Goal: Task Accomplishment & Management: Manage account settings

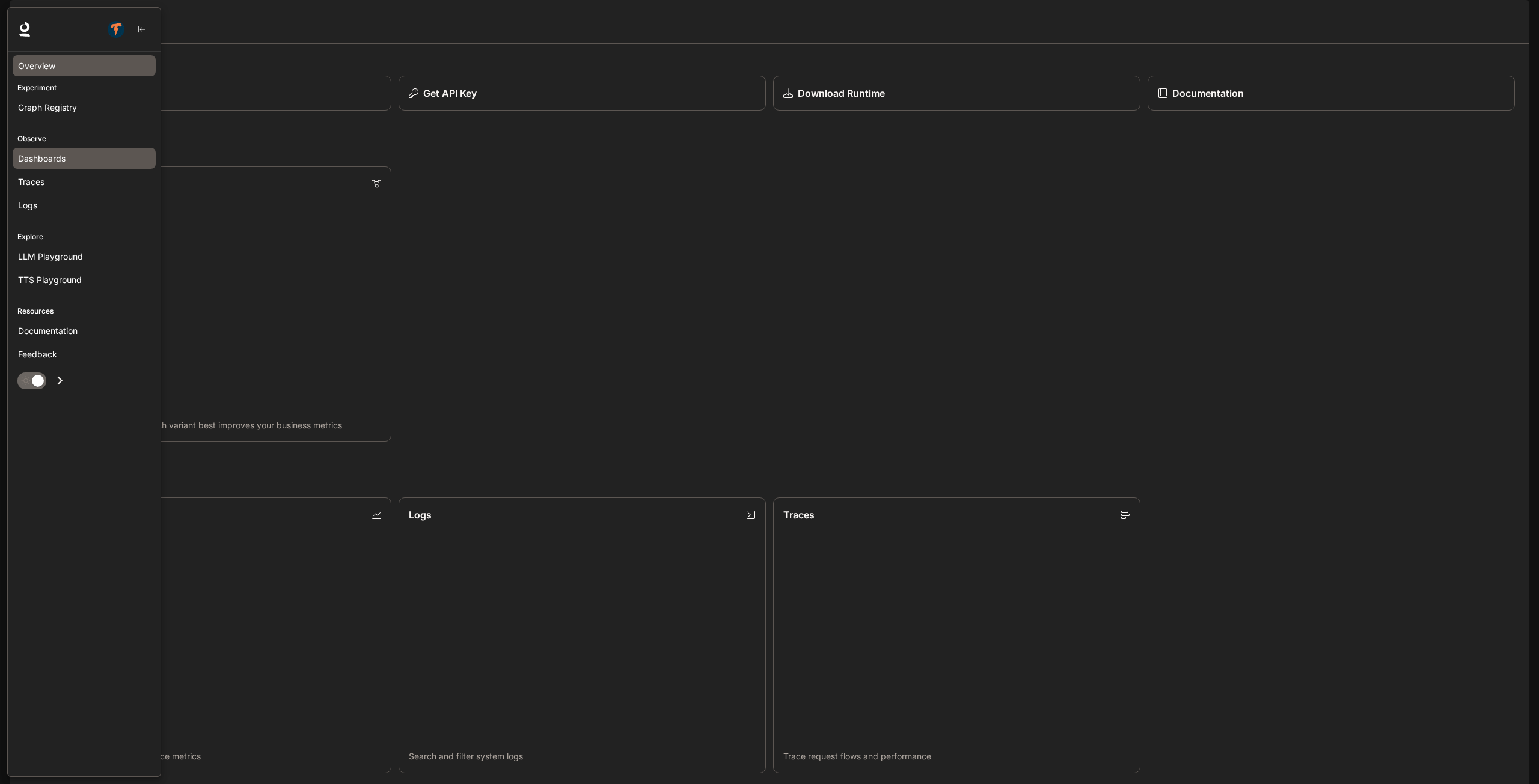
click at [100, 151] on link "Dashboards" at bounding box center [84, 158] width 143 height 21
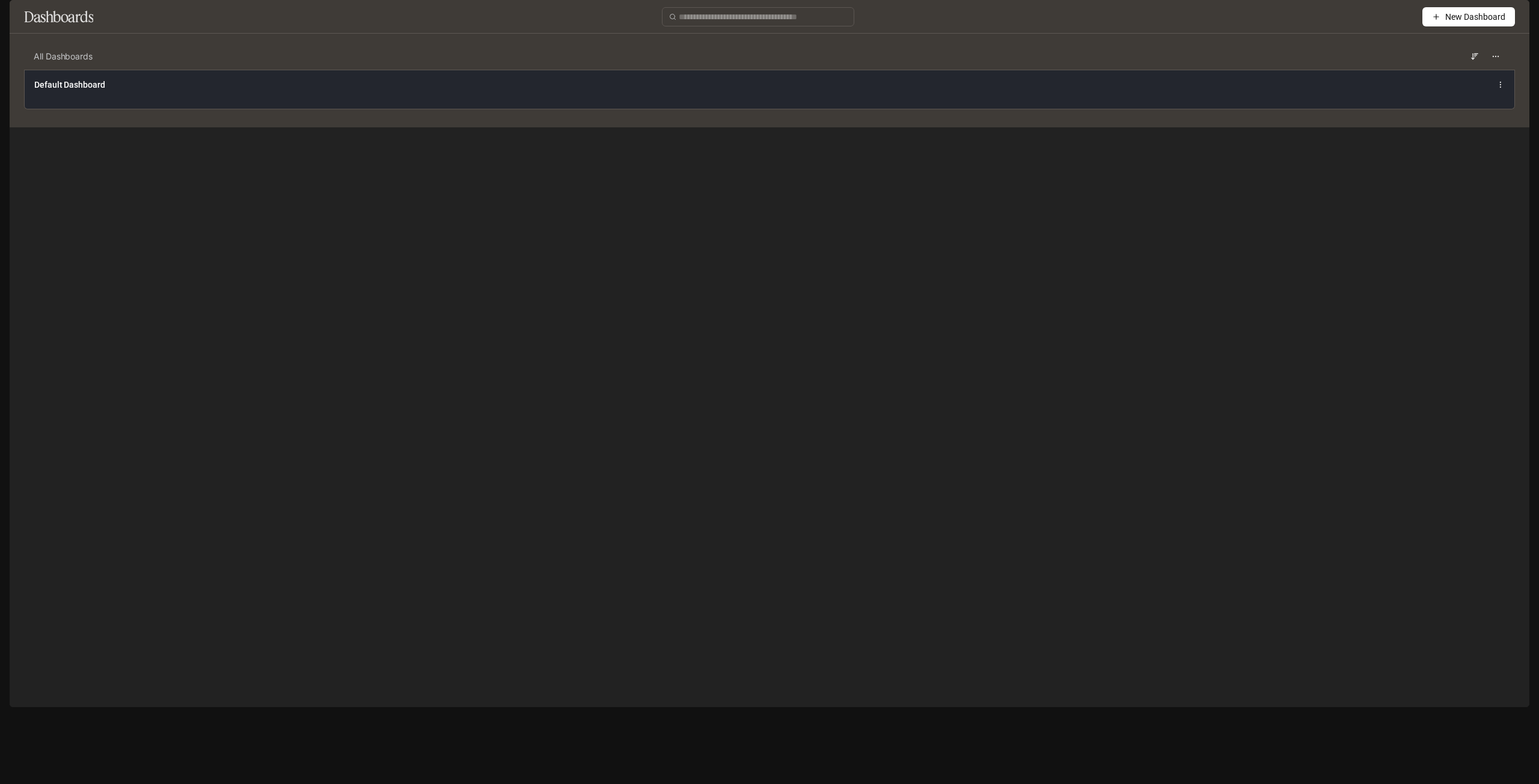
click at [550, 91] on div "Default Dashboard" at bounding box center [468, 85] width 866 height 12
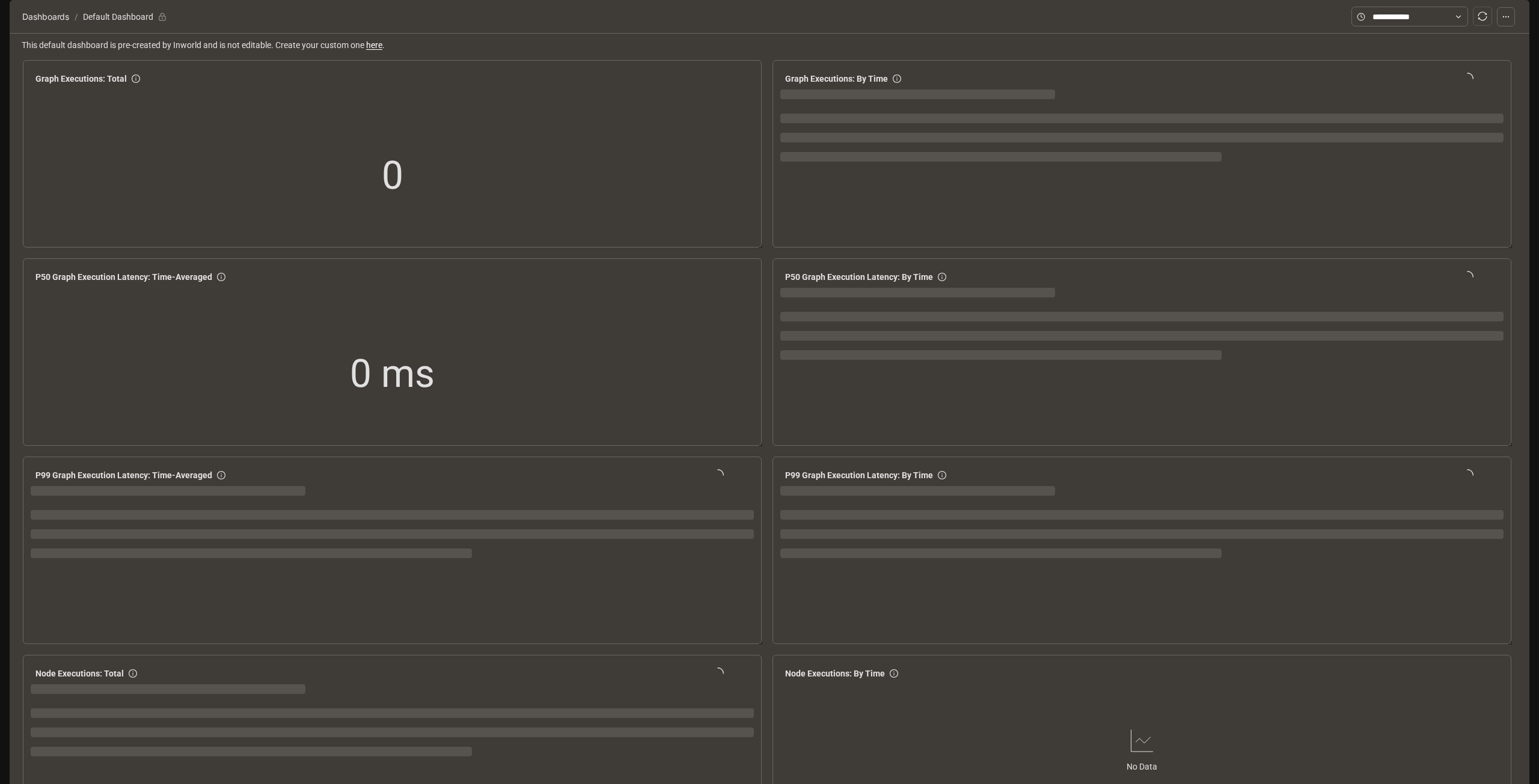
click at [1510, 20] on img "button" at bounding box center [1513, 16] width 17 height 17
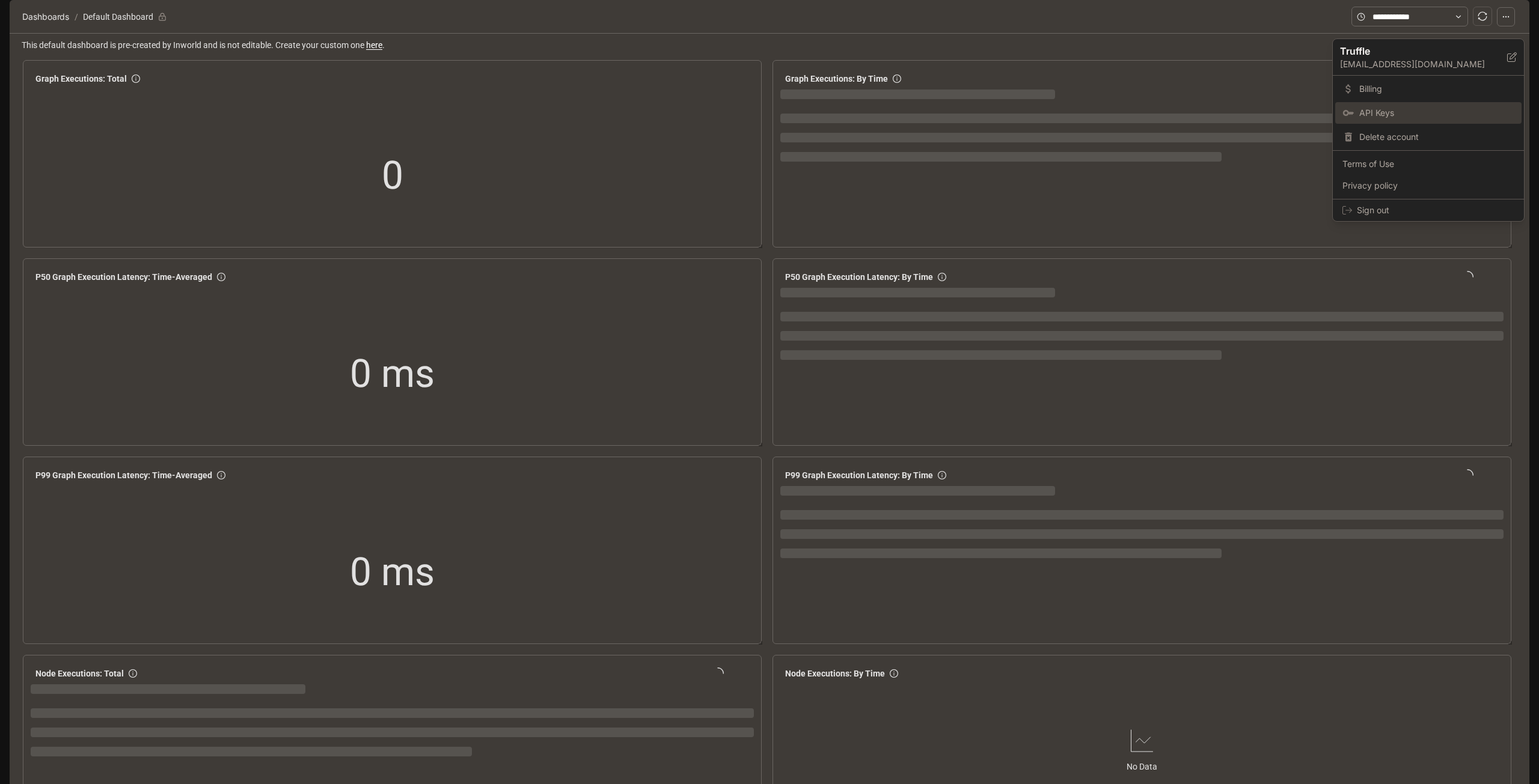
click at [1406, 114] on span "API Keys" at bounding box center [1436, 113] width 156 height 12
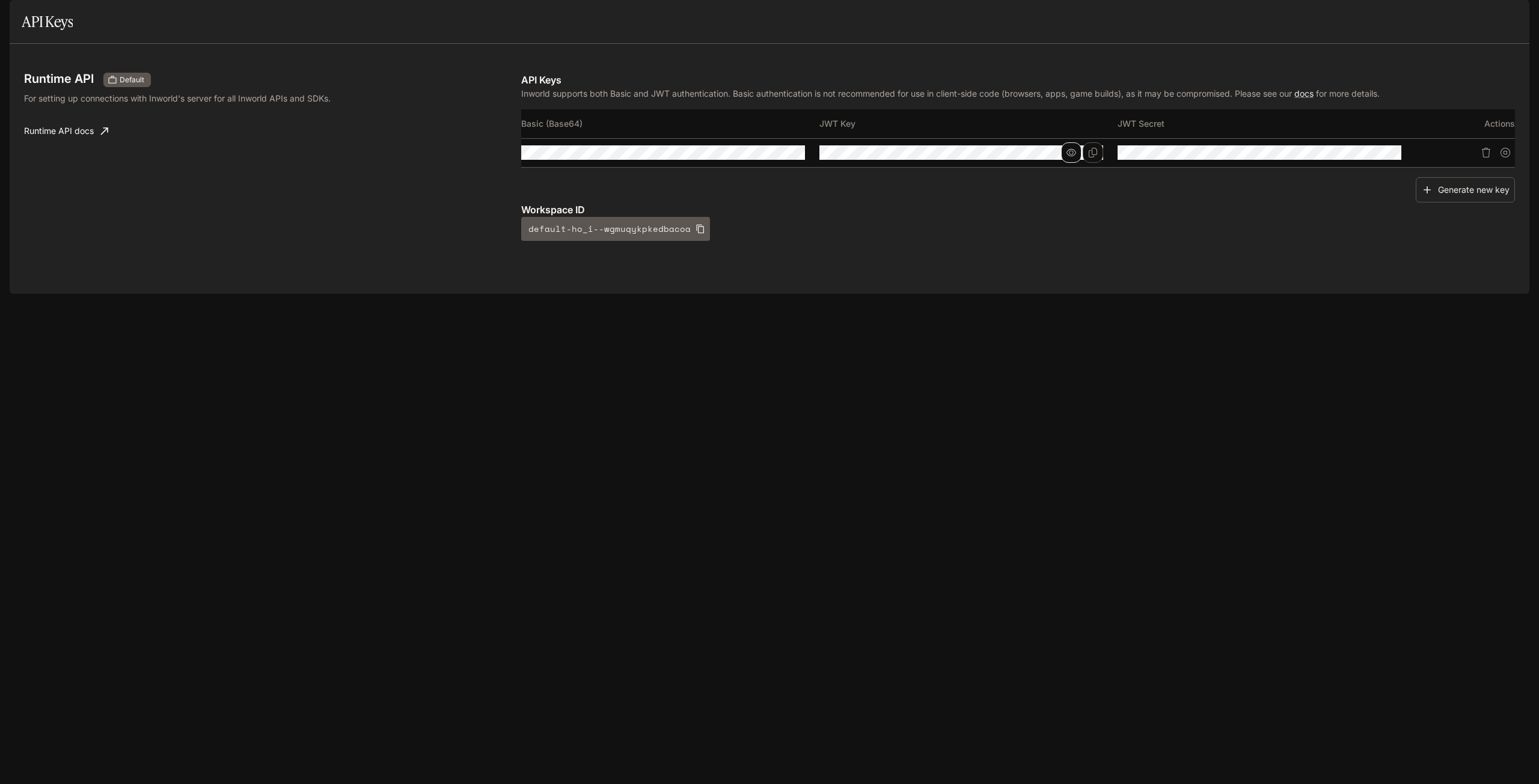
click at [1077, 163] on button "button" at bounding box center [1071, 153] width 20 height 20
click at [1376, 163] on button "button" at bounding box center [1369, 153] width 20 height 20
click at [425, 294] on div "Runtime API Default For setting up connections with Inworld's server for all In…" at bounding box center [770, 168] width 1520 height 250
click at [494, 294] on div "Runtime API Default For setting up connections with Inworld's server for all In…" at bounding box center [770, 168] width 1520 height 250
